Goal: Navigation & Orientation: Understand site structure

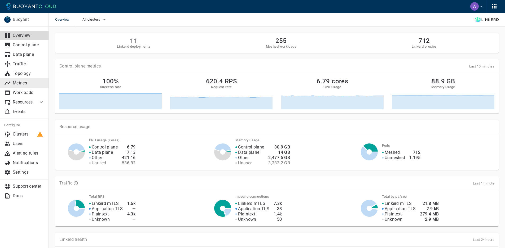
click at [26, 82] on p "Metrics" at bounding box center [29, 83] width 32 height 5
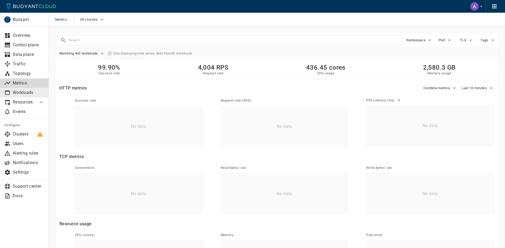
click at [7, 90] on icon at bounding box center [7, 93] width 6 height 6
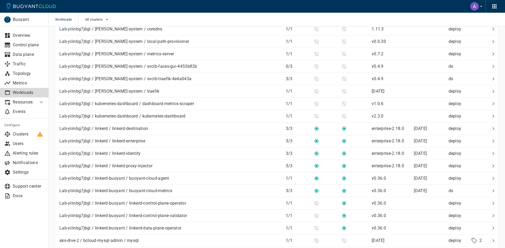
scroll to position [1106, 0]
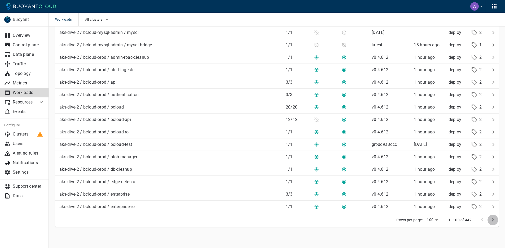
click at [495, 221] on icon "next page" at bounding box center [493, 220] width 6 height 6
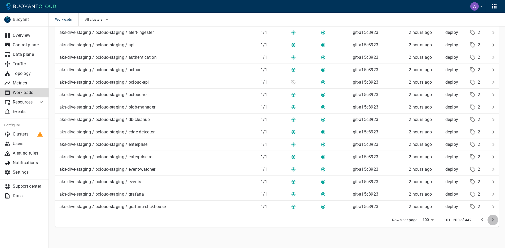
click at [496, 221] on icon "next page" at bounding box center [493, 220] width 6 height 6
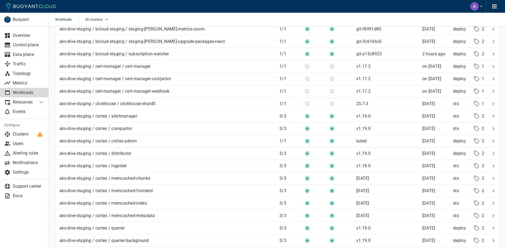
scroll to position [0, 0]
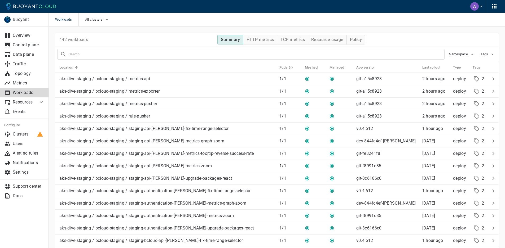
click at [19, 102] on p "Resources" at bounding box center [23, 102] width 21 height 5
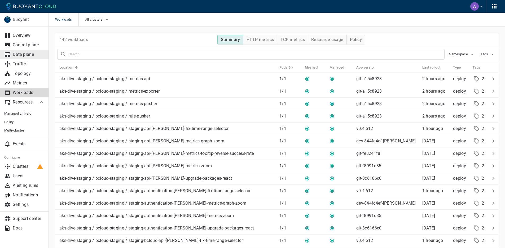
click at [28, 53] on p "Data plane" at bounding box center [29, 54] width 32 height 5
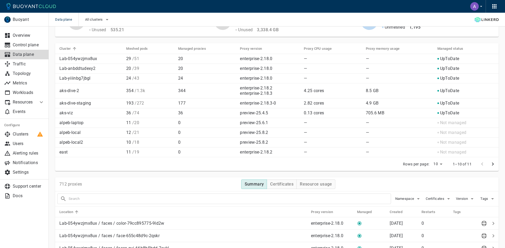
scroll to position [41, 0]
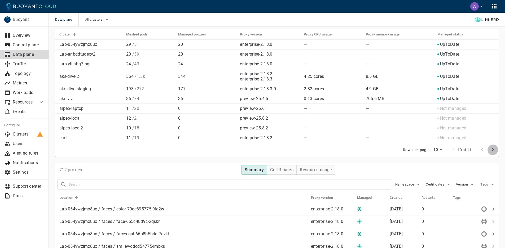
click at [490, 151] on button "next page" at bounding box center [493, 150] width 11 height 11
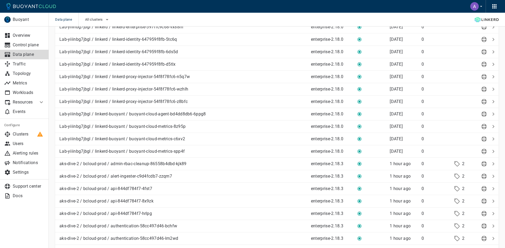
scroll to position [1184, 0]
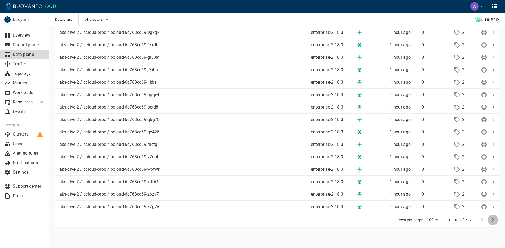
click at [491, 223] on icon "next page" at bounding box center [493, 220] width 6 height 6
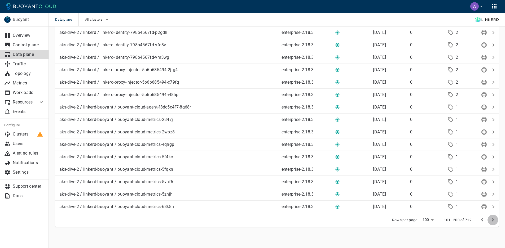
click at [491, 223] on icon "next page" at bounding box center [493, 220] width 6 height 6
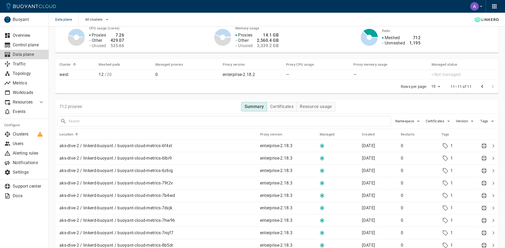
scroll to position [0, 0]
